Goal: Task Accomplishment & Management: Use online tool/utility

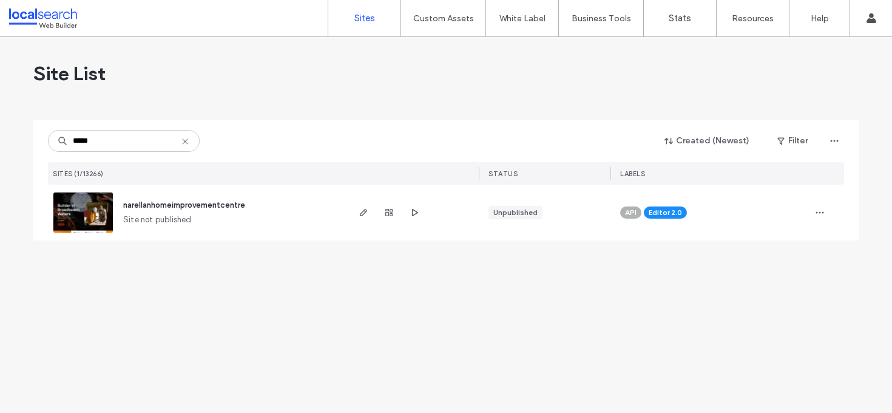
type input "*****"
click at [145, 201] on span "narellanhomeimprovementcentre" at bounding box center [184, 204] width 122 height 9
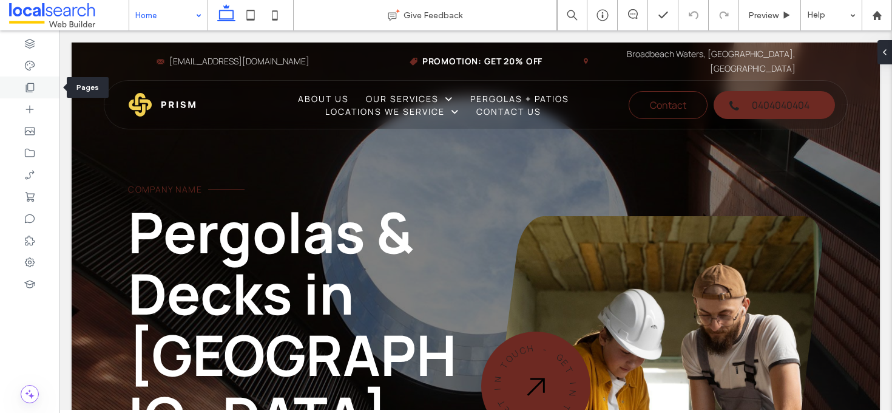
click at [35, 87] on icon at bounding box center [30, 87] width 12 height 12
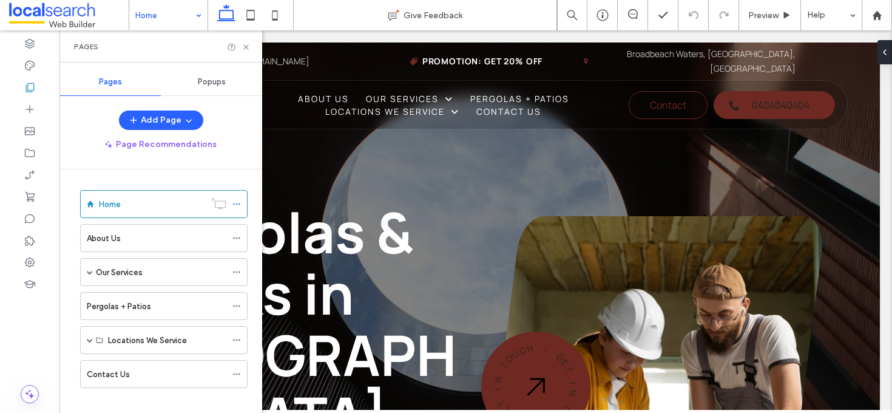
scroll to position [12, 0]
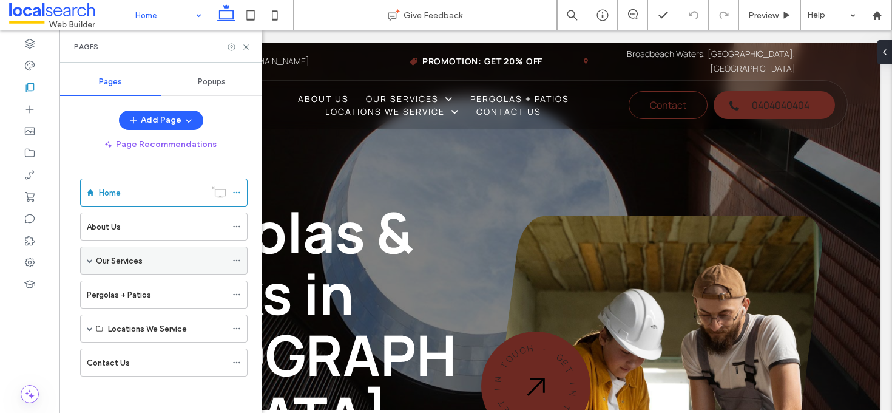
click at [93, 262] on div "Our Services" at bounding box center [164, 260] width 168 height 28
click at [88, 257] on span at bounding box center [90, 260] width 6 height 6
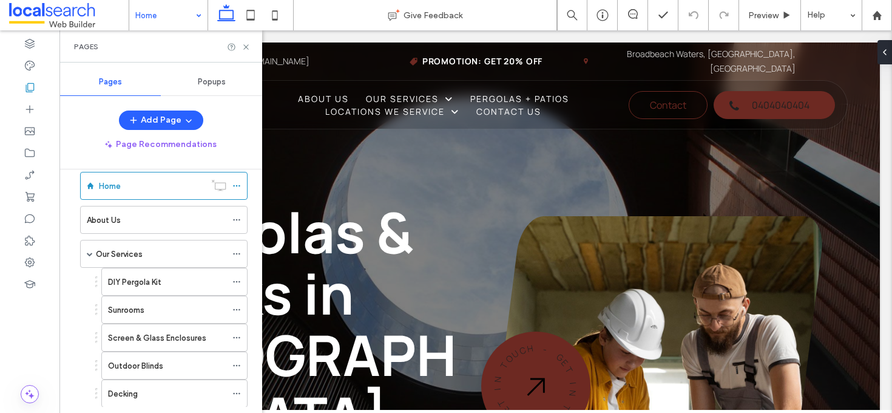
scroll to position [92, 0]
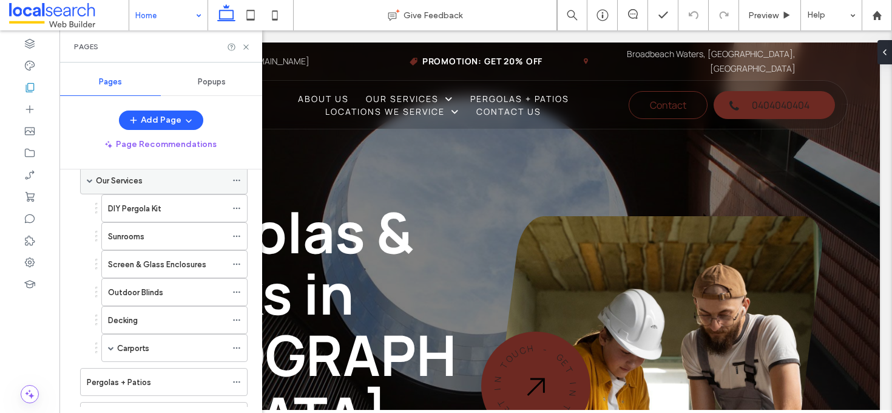
click at [89, 181] on span at bounding box center [90, 180] width 6 height 6
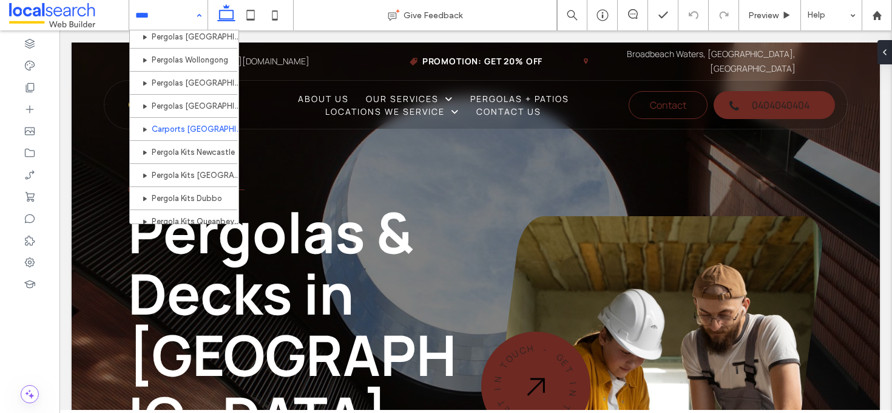
scroll to position [305, 0]
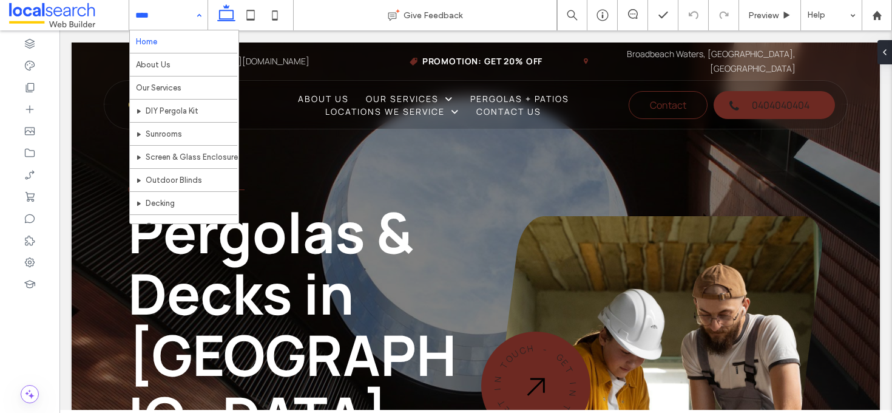
click at [164, 19] on input at bounding box center [165, 15] width 60 height 30
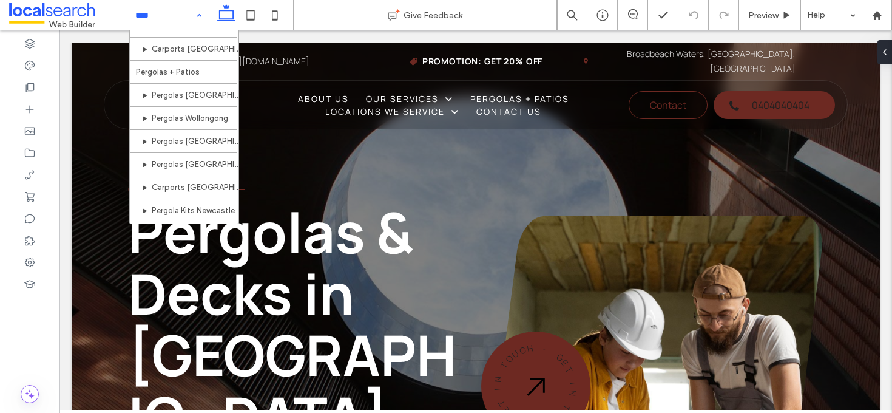
scroll to position [252, 0]
